Goal: Navigation & Orientation: Find specific page/section

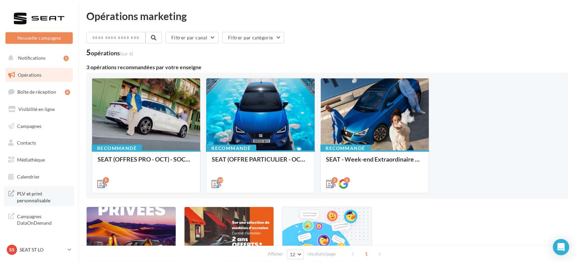
click at [35, 194] on span "PLV et print personnalisable" at bounding box center [43, 196] width 53 height 15
